Goal: Information Seeking & Learning: Check status

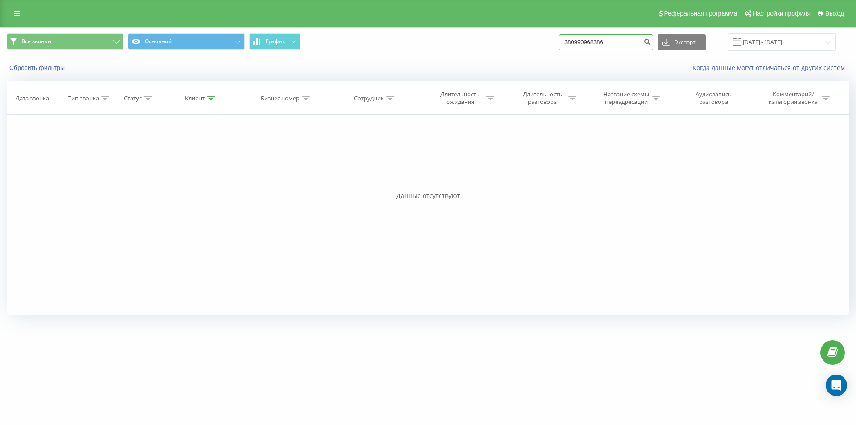
drag, startPoint x: 547, startPoint y: 44, endPoint x: 498, endPoint y: 44, distance: 48.2
click at [498, 44] on div "Все звонки Основной График 380990968386 Экспорт .csv .xls .xlsx 23.06.2025 - 23…" at bounding box center [428, 41] width 843 height 17
paste input "0934737978"
type input "0934737978"
drag, startPoint x: 630, startPoint y: 47, endPoint x: 532, endPoint y: 42, distance: 98.2
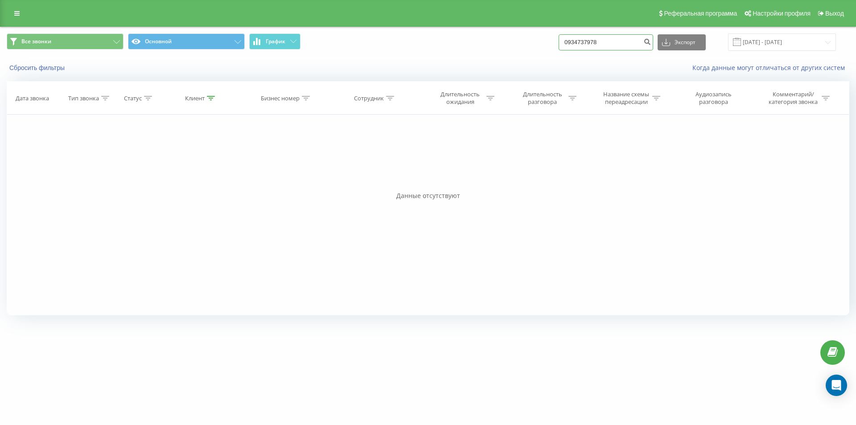
click at [532, 42] on div "Все звонки Основной График 0934737978 Экспорт .csv .xls .xlsx 23.06.2025 - 23.0…" at bounding box center [428, 41] width 843 height 17
paste input "380663233035"
type input "380663233035"
click at [653, 39] on button "submit" at bounding box center [647, 42] width 12 height 16
drag, startPoint x: 625, startPoint y: 42, endPoint x: 548, endPoint y: 41, distance: 76.2
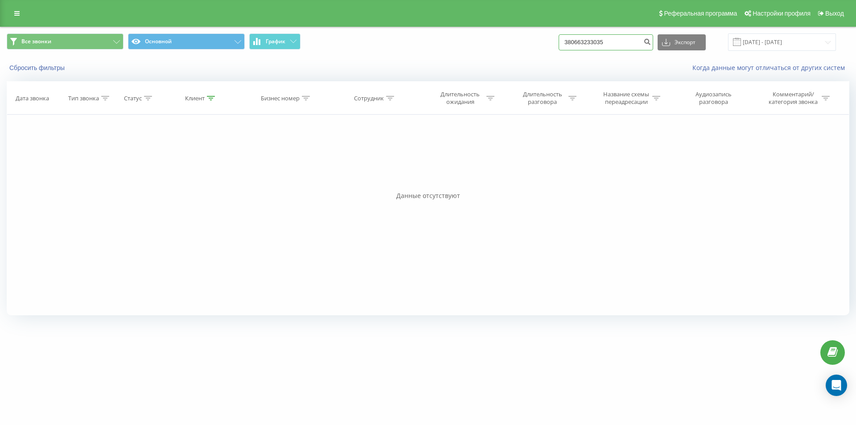
click at [548, 41] on div "Все звонки Основной График 380663233035 Экспорт .csv .xls .xlsx [DATE] - [DATE]" at bounding box center [428, 41] width 843 height 17
paste input "63 688 97 52"
type input "380636889752"
